Goal: Navigation & Orientation: Find specific page/section

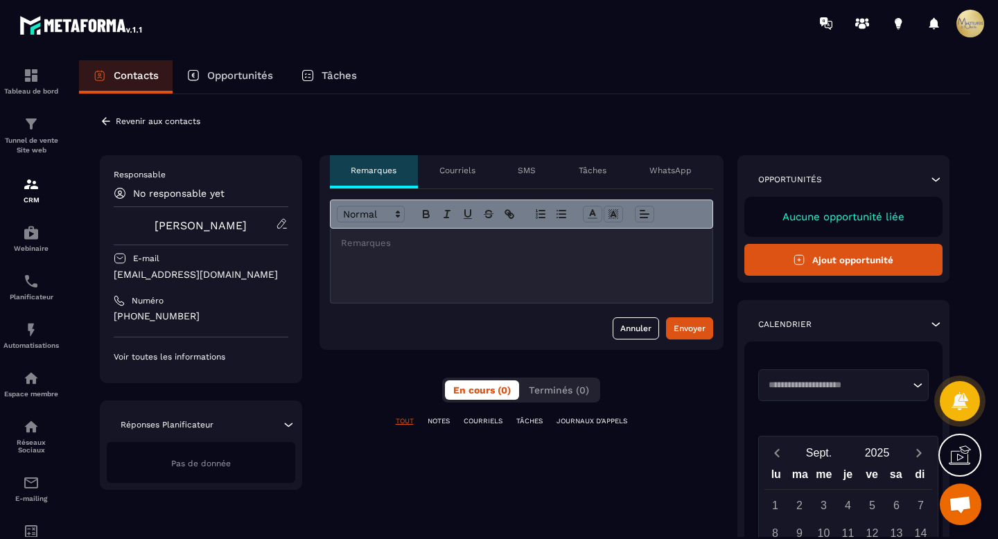
scroll to position [231, 0]
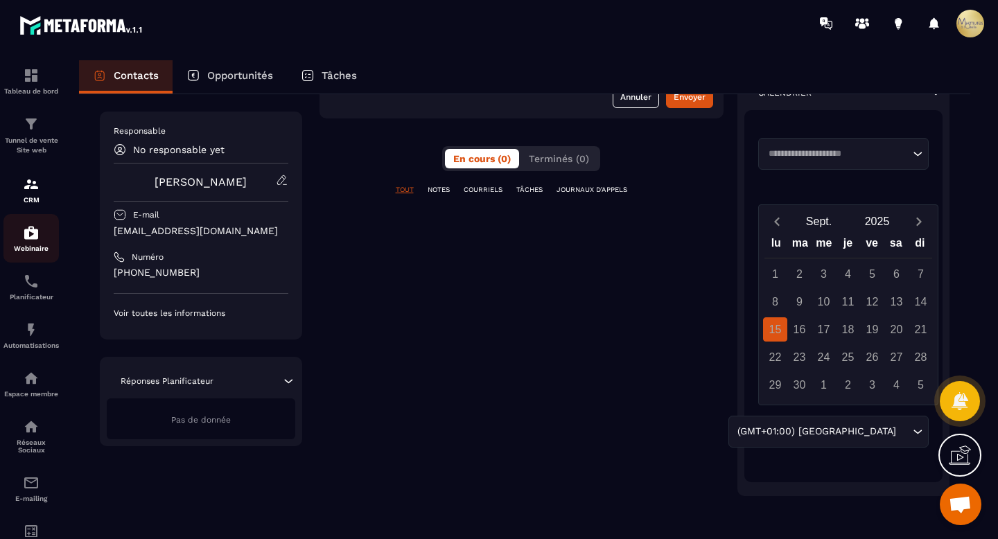
click at [23, 230] on img at bounding box center [31, 232] width 17 height 17
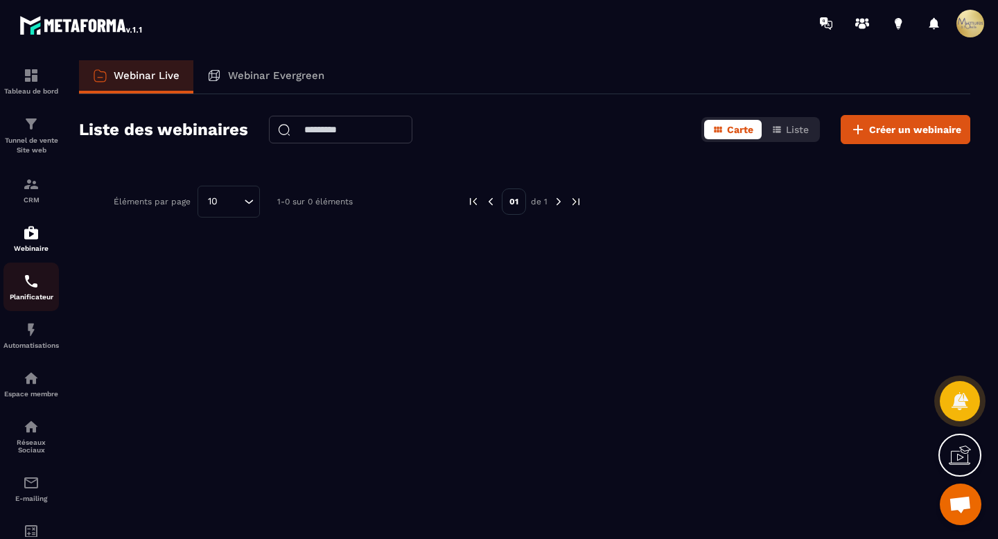
click at [21, 292] on div "Planificateur" at bounding box center [30, 287] width 55 height 28
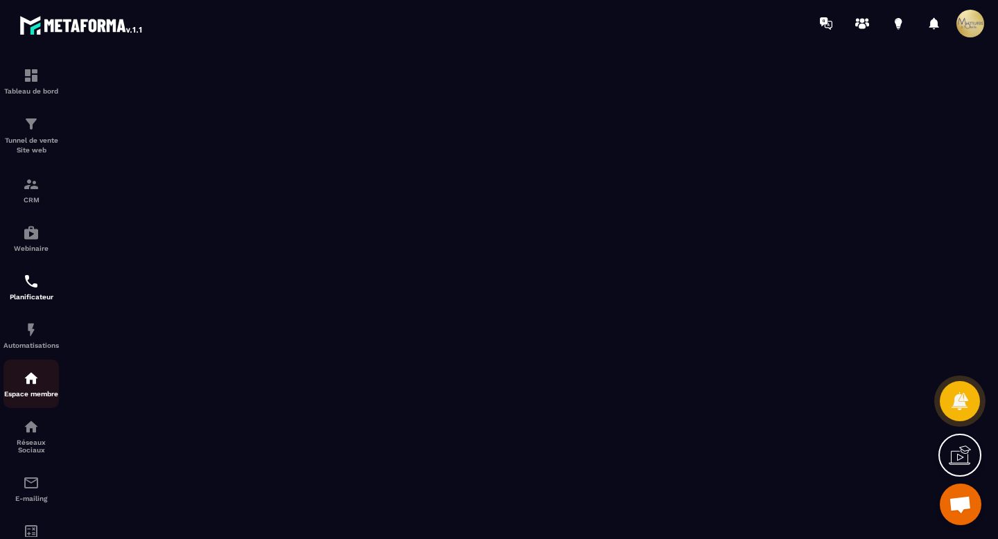
click at [9, 381] on div "Espace membre" at bounding box center [30, 384] width 55 height 28
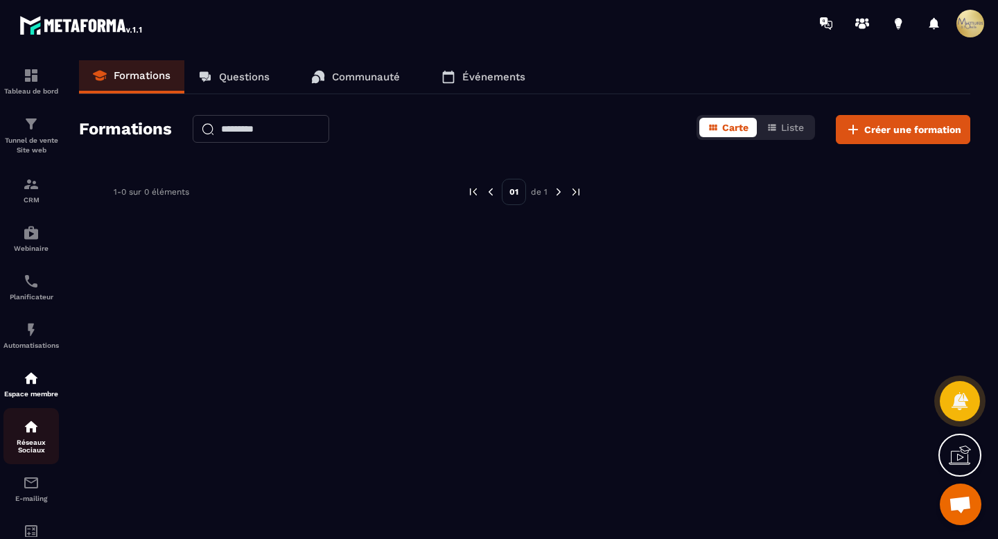
click at [43, 446] on p "Réseaux Sociaux" at bounding box center [30, 446] width 55 height 15
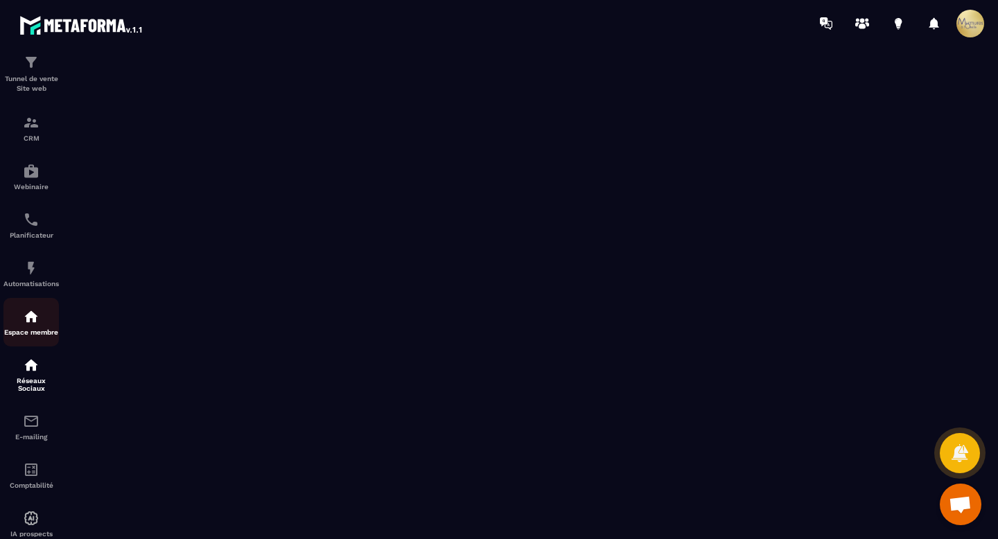
scroll to position [101, 0]
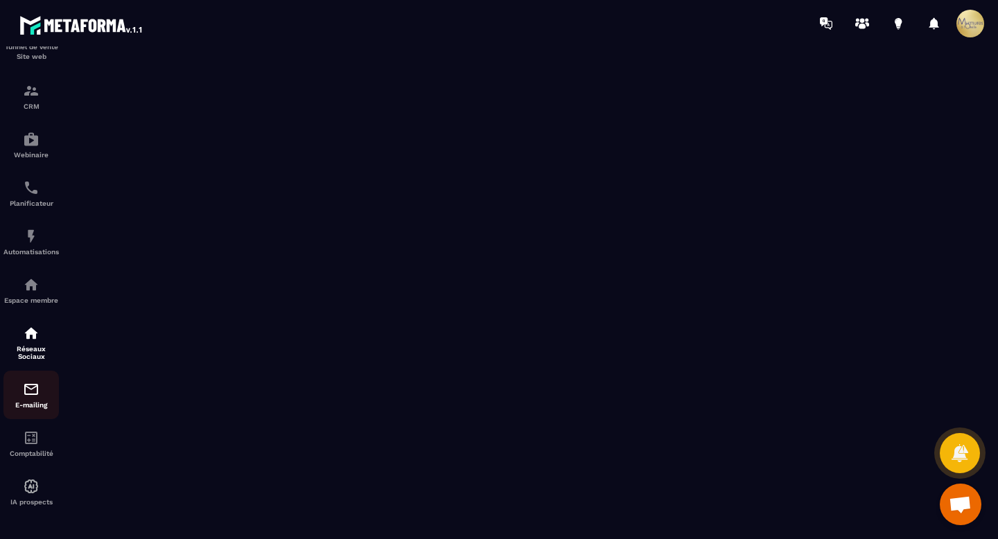
click at [37, 385] on img at bounding box center [31, 389] width 17 height 17
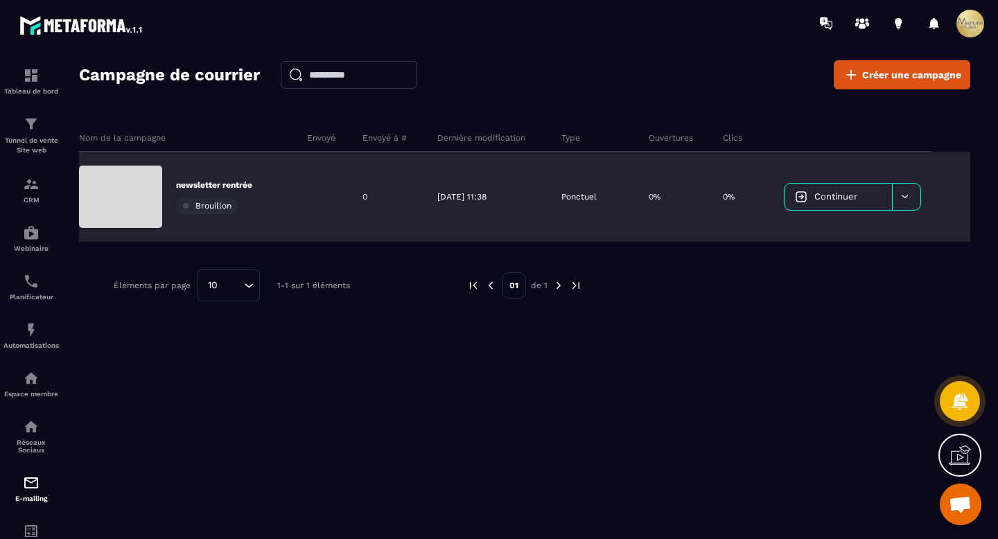
click at [233, 181] on p "newsletter rentrée" at bounding box center [214, 184] width 76 height 11
